Goal: Use online tool/utility: Utilize a website feature to perform a specific function

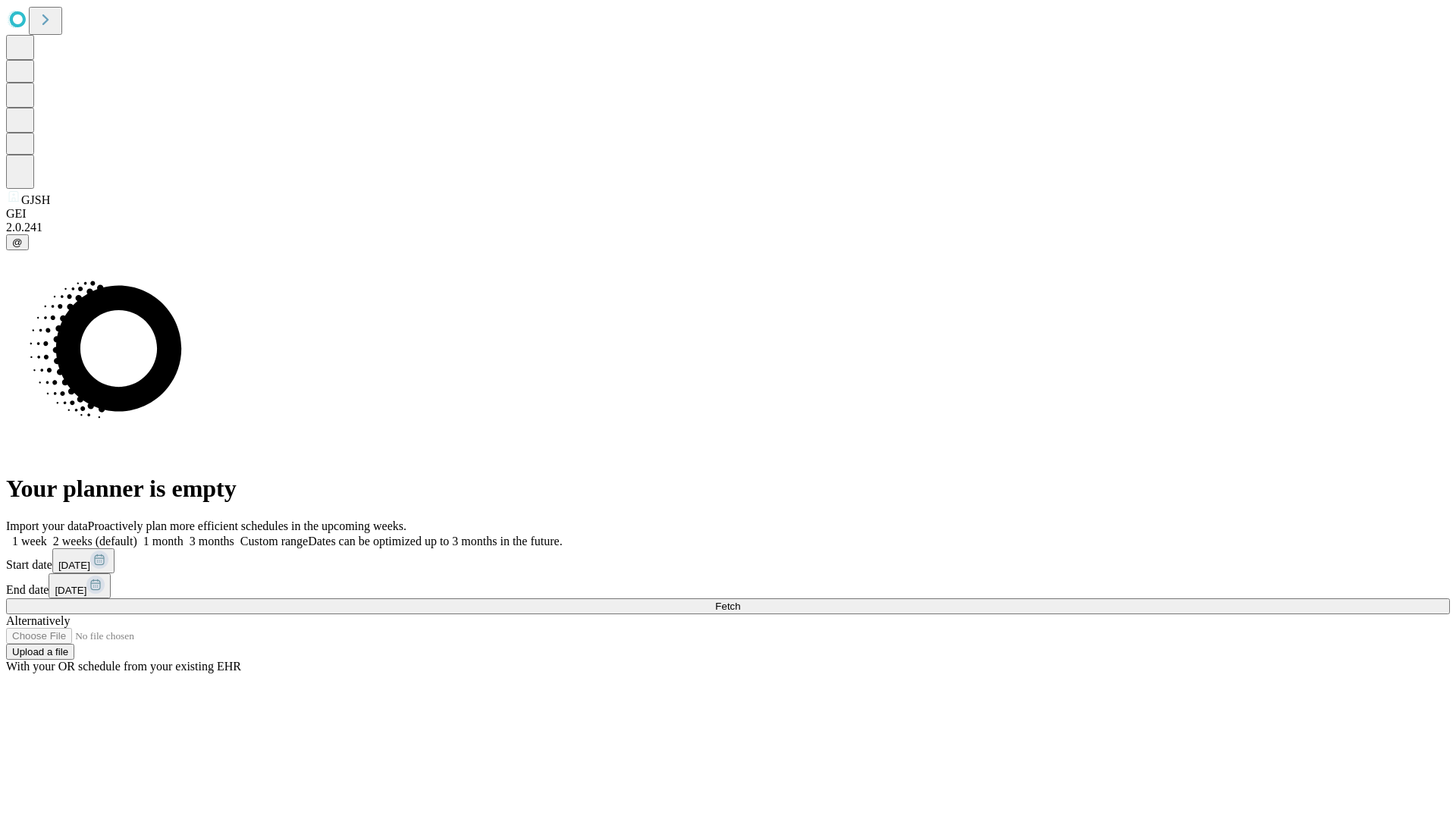
click at [740, 601] on span "Fetch" at bounding box center [728, 606] width 25 height 11
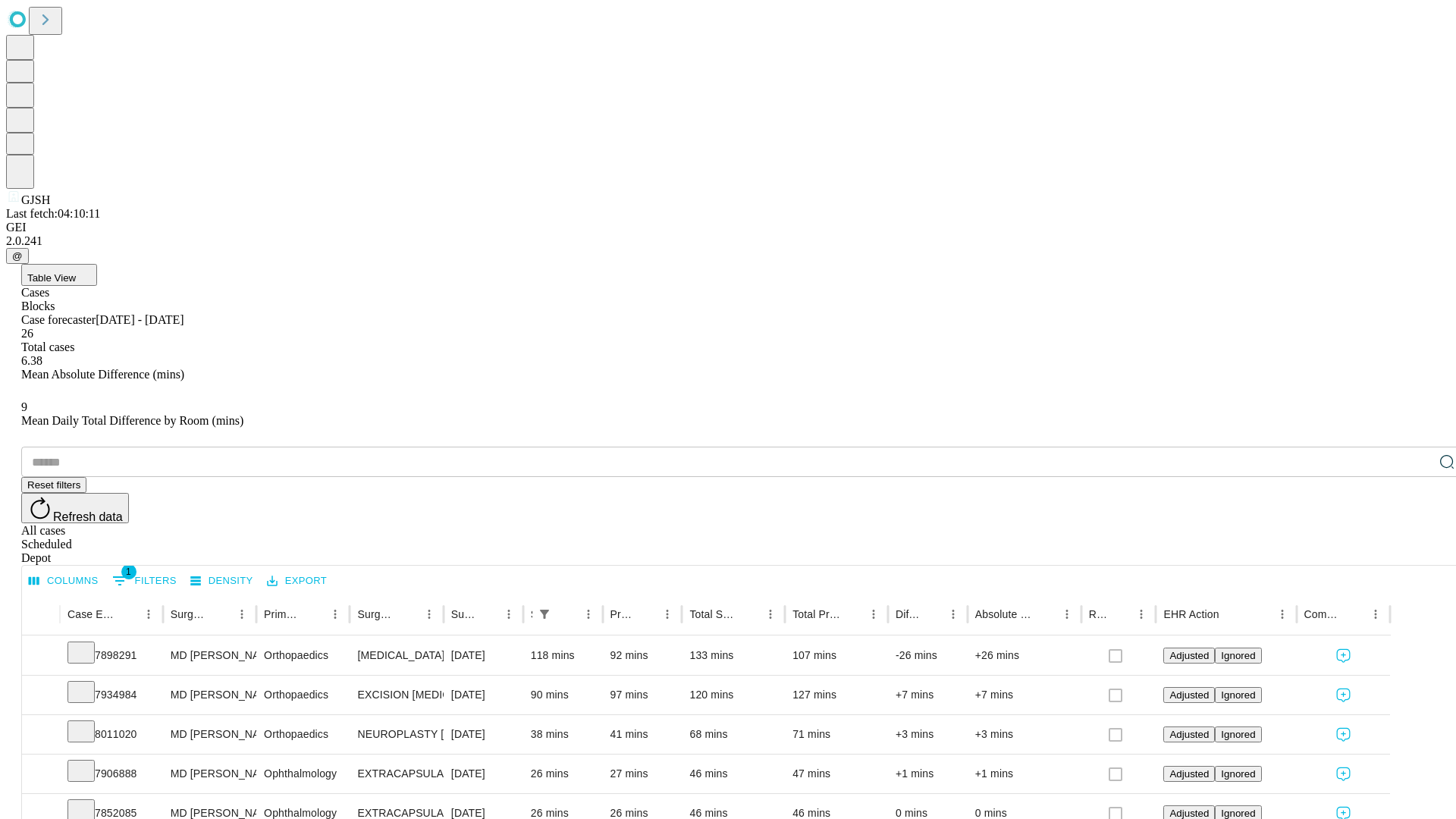
click at [76, 273] on span "Table View" at bounding box center [51, 278] width 49 height 11
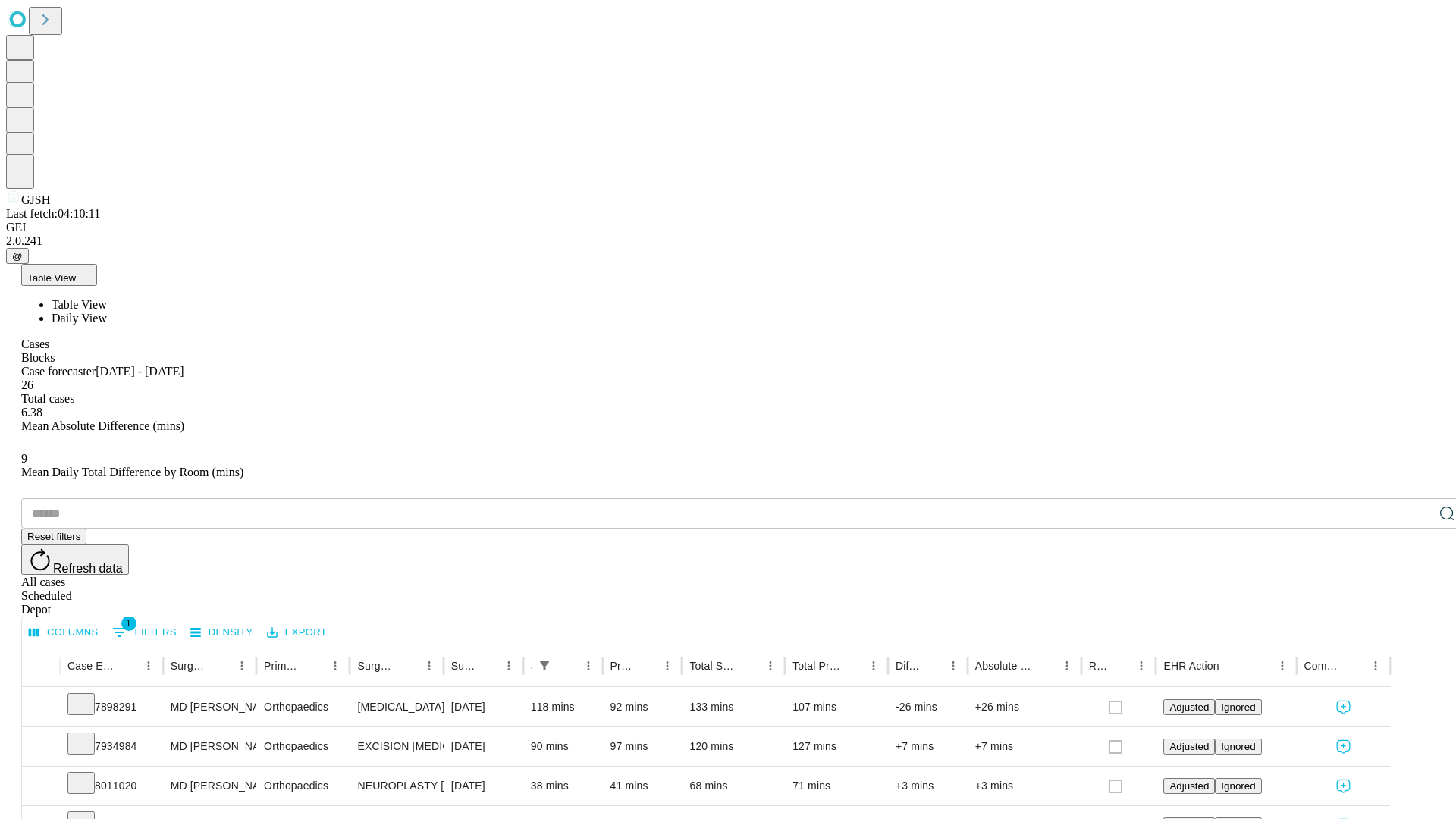
click at [106, 311] on span "Daily View" at bounding box center [80, 317] width 56 height 13
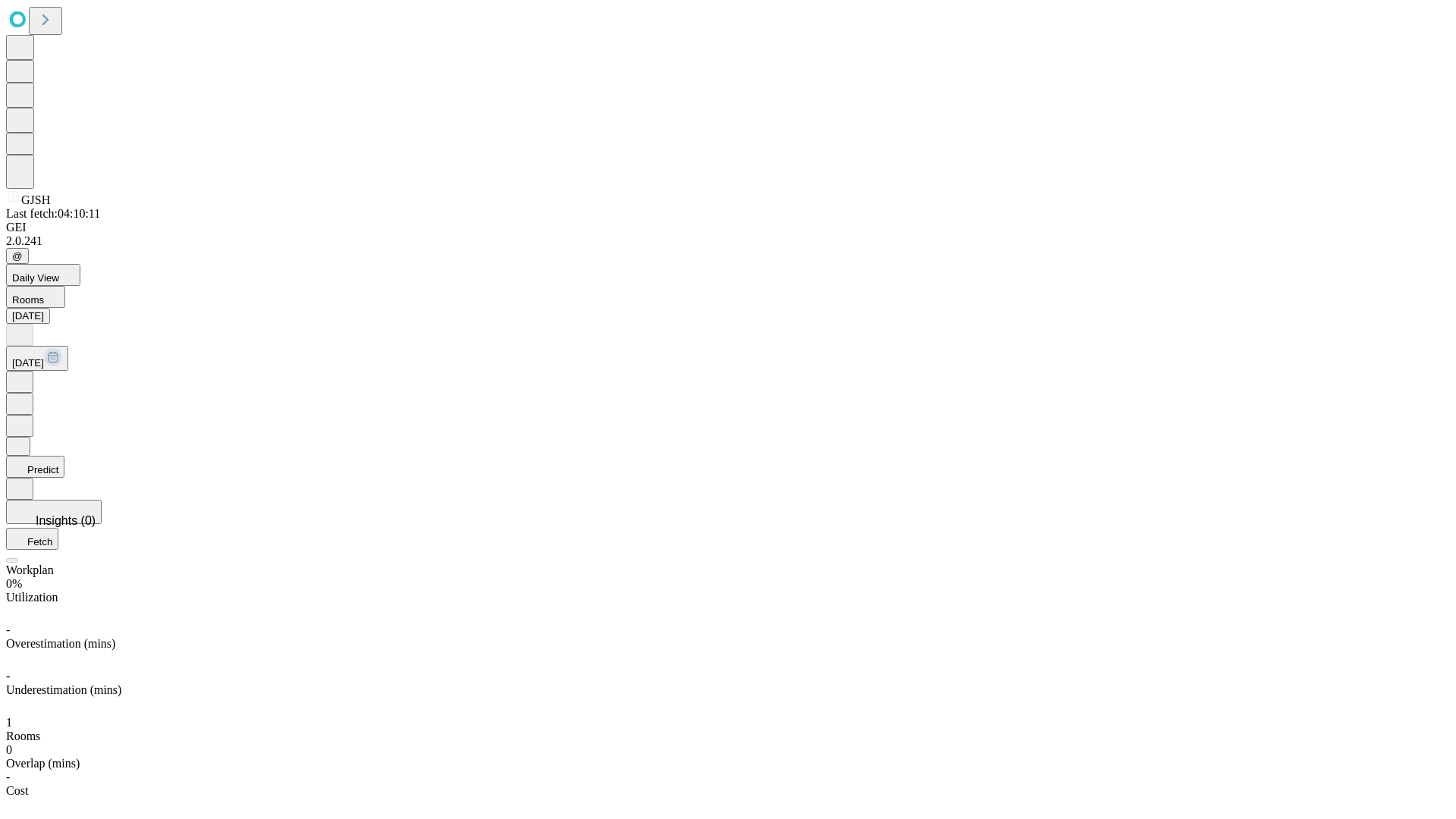
click at [65, 456] on button "Predict" at bounding box center [35, 467] width 59 height 22
